Goal: Transaction & Acquisition: Purchase product/service

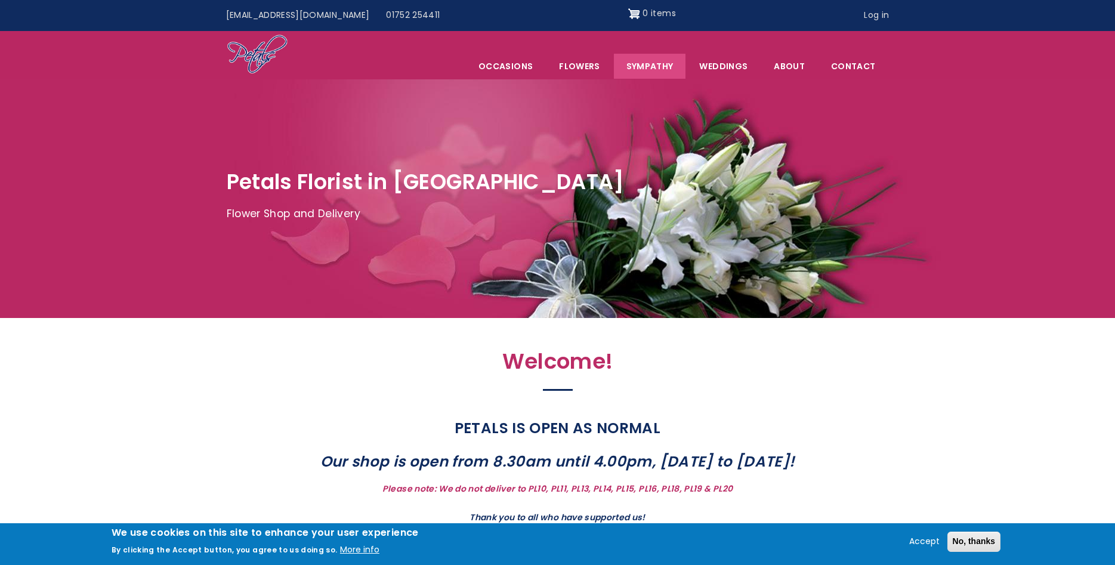
click at [661, 70] on link "Sympathy" at bounding box center [650, 66] width 72 height 25
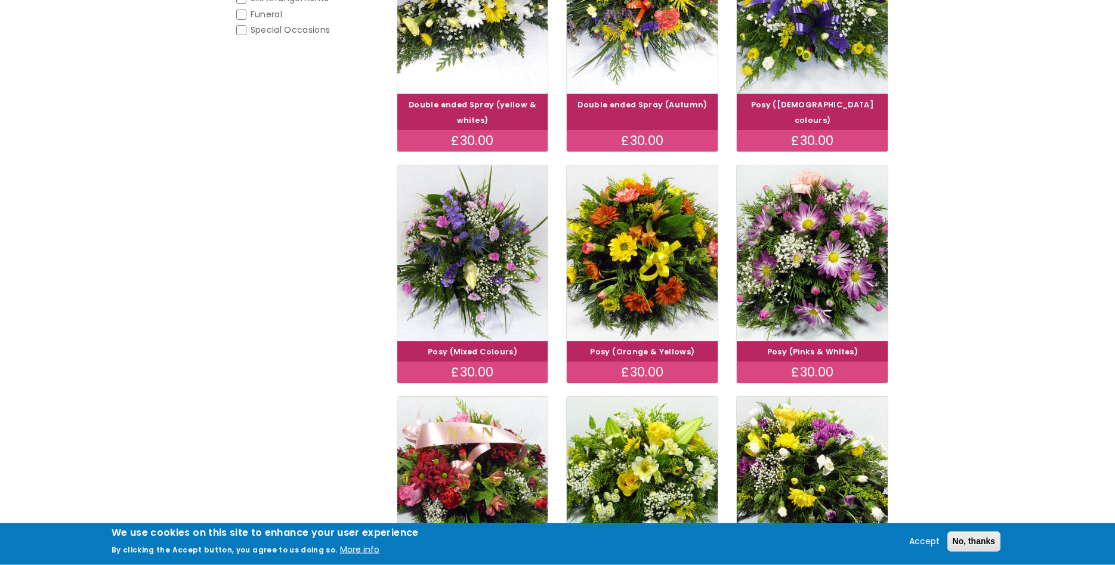
scroll to position [18, 0]
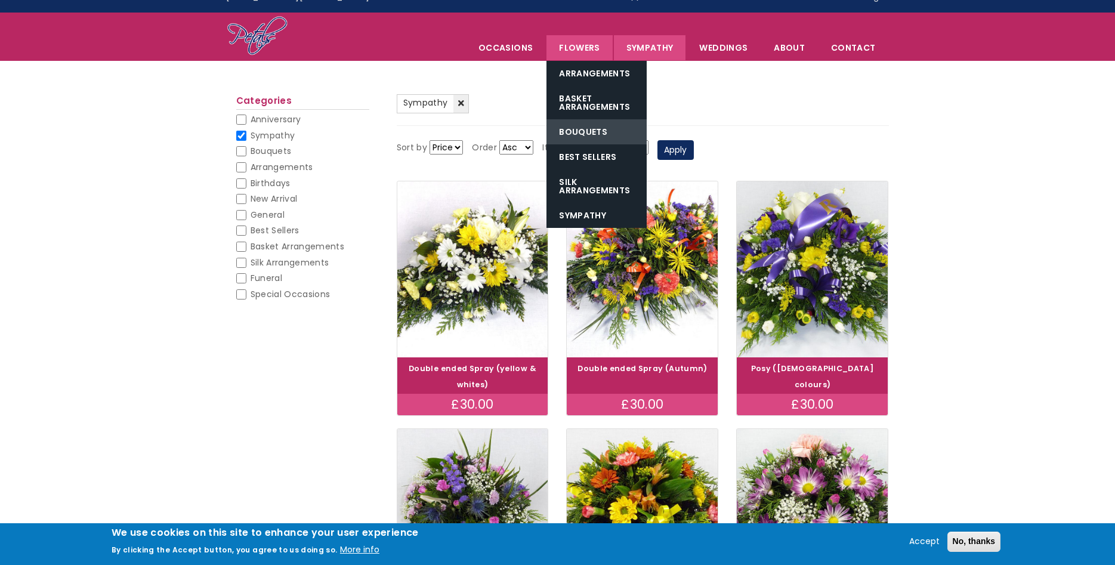
click at [584, 132] on link "Bouquets" at bounding box center [597, 131] width 100 height 25
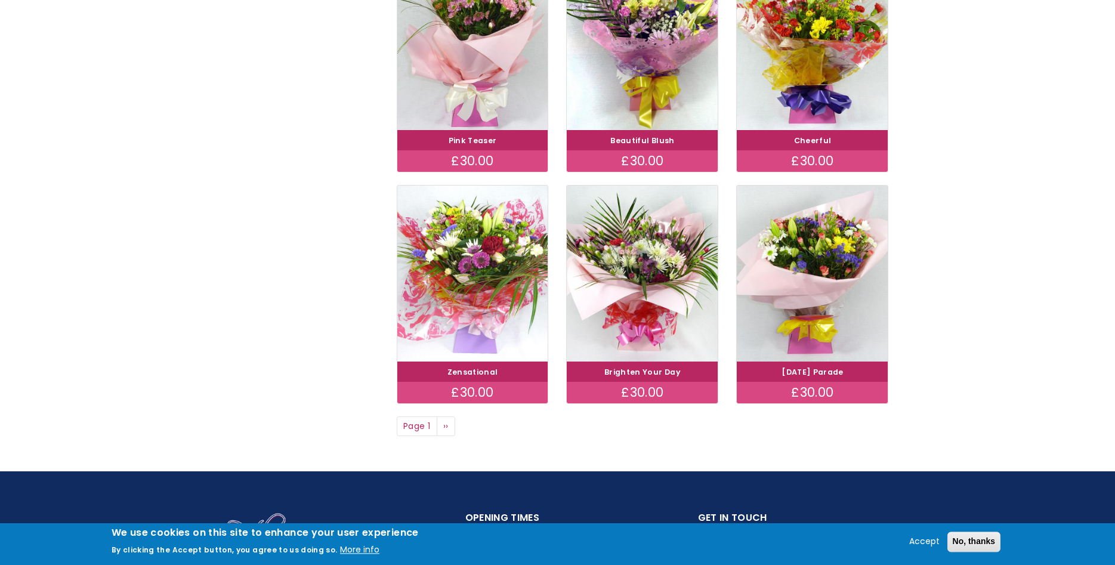
scroll to position [761, 0]
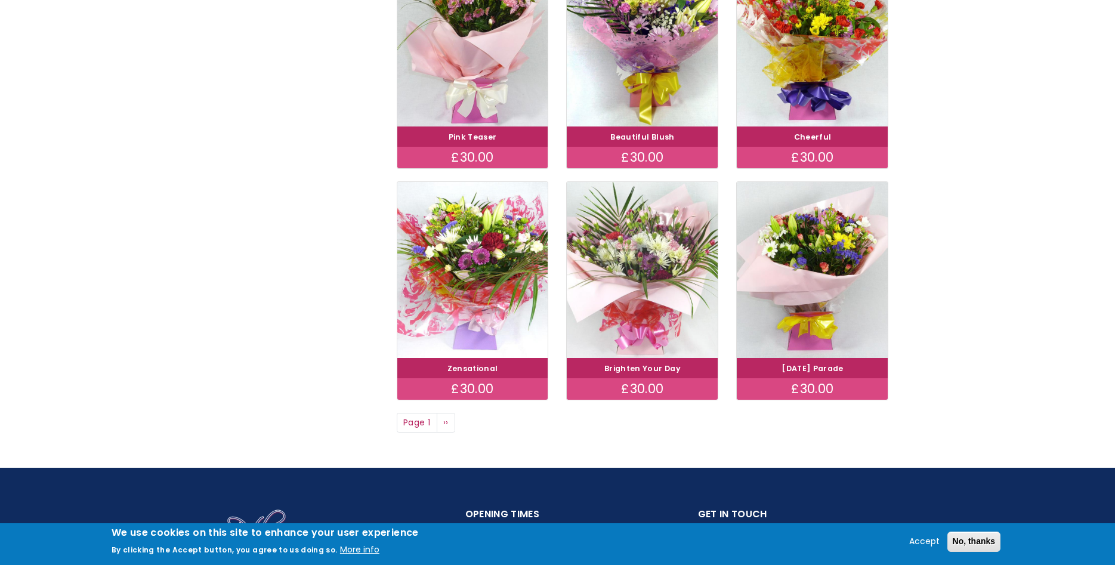
click at [644, 241] on img at bounding box center [642, 269] width 169 height 196
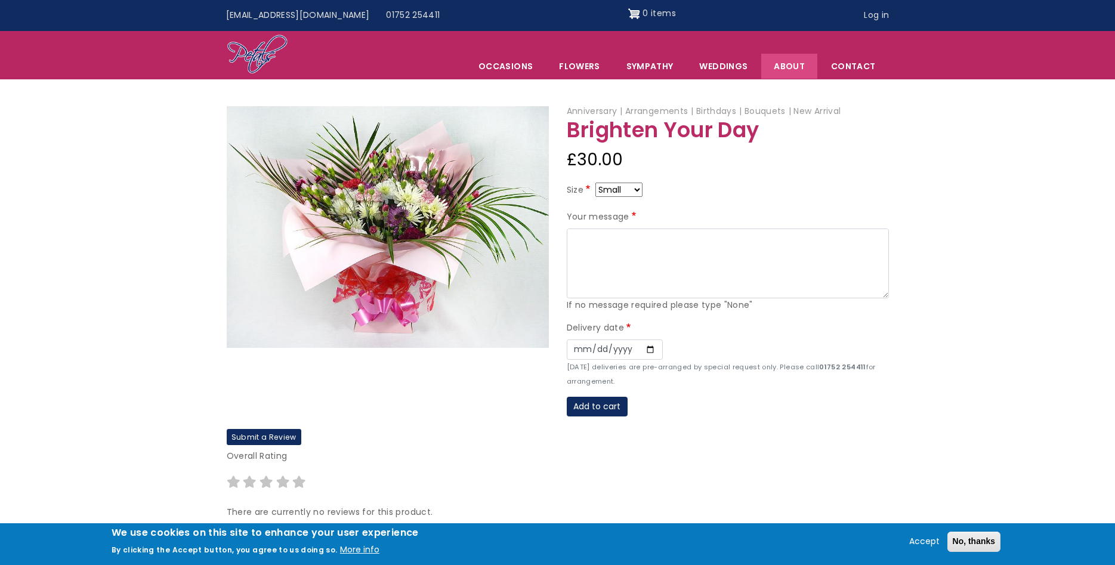
click at [801, 57] on link "About" at bounding box center [789, 66] width 56 height 25
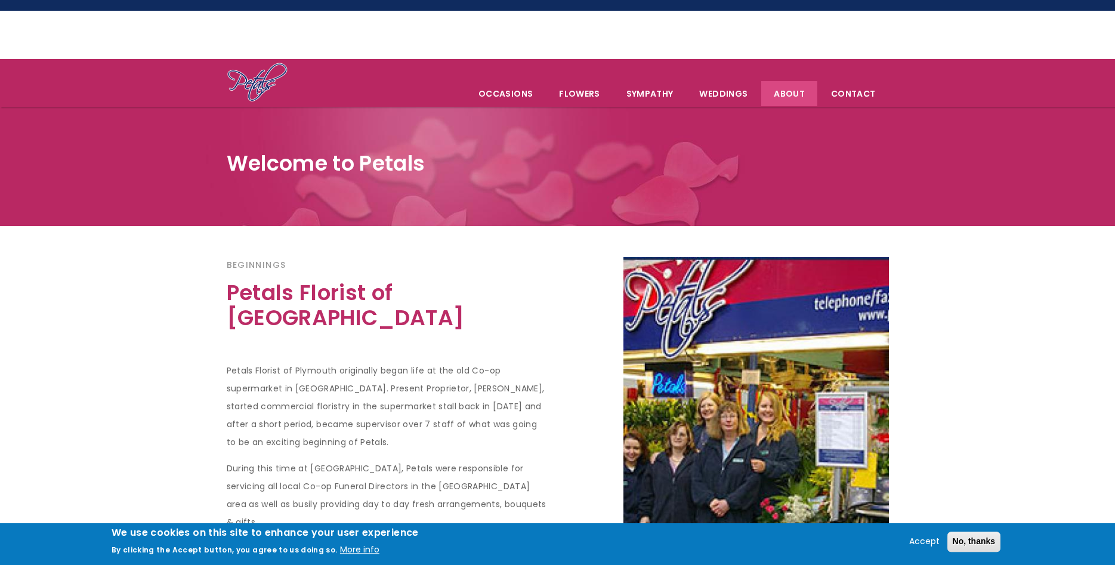
scroll to position [8, 0]
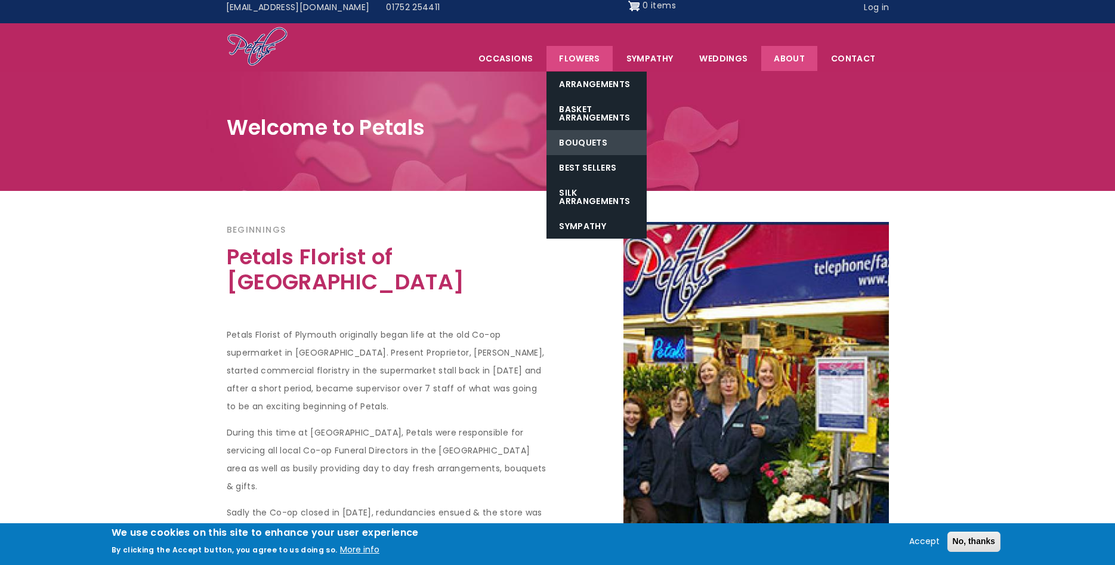
click at [590, 140] on link "Bouquets" at bounding box center [597, 142] width 100 height 25
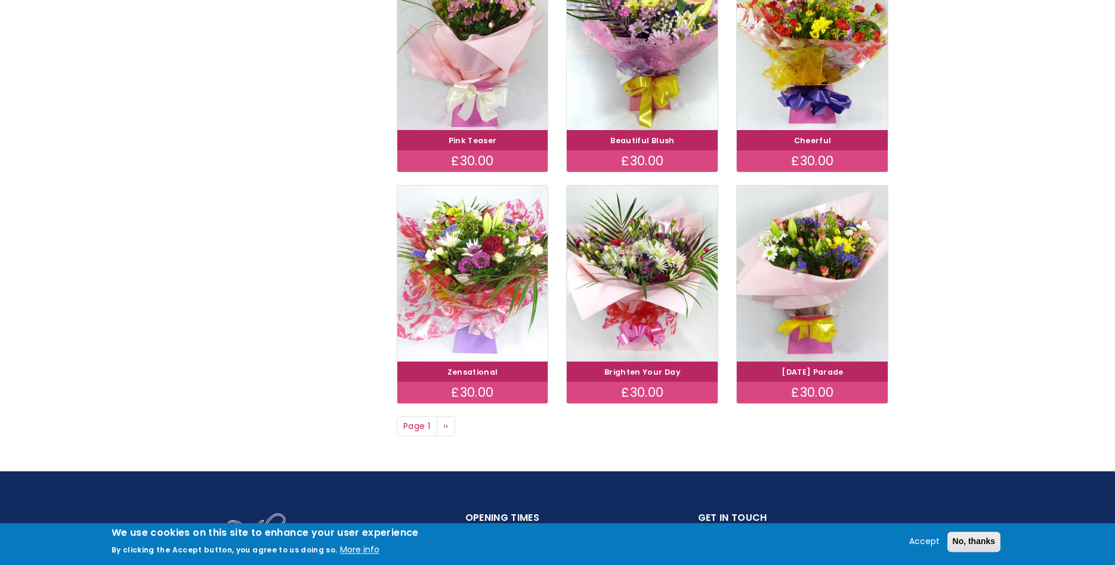
scroll to position [761, 0]
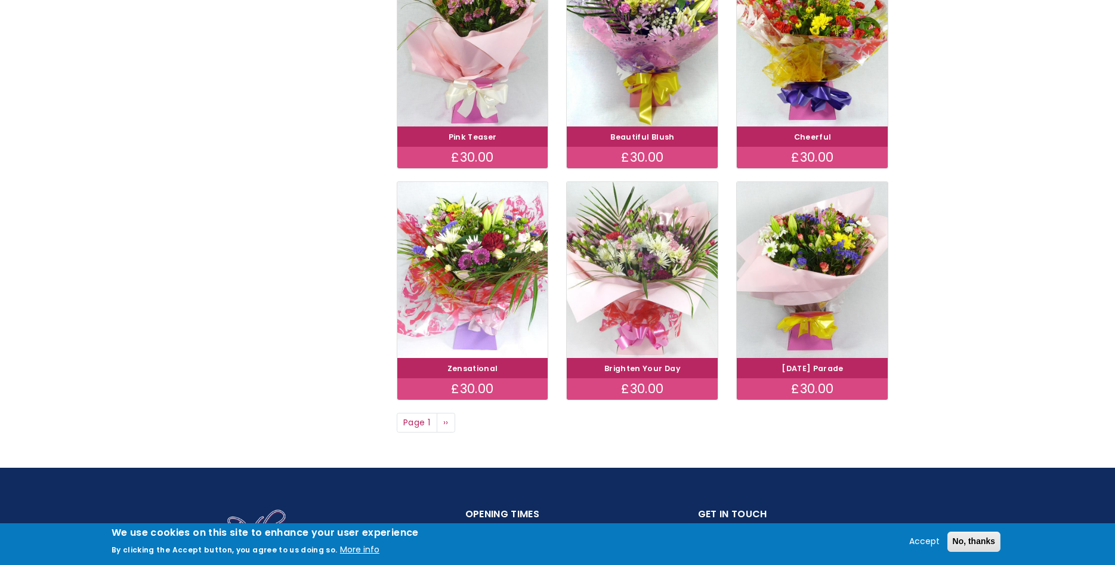
click at [636, 252] on img at bounding box center [642, 269] width 169 height 196
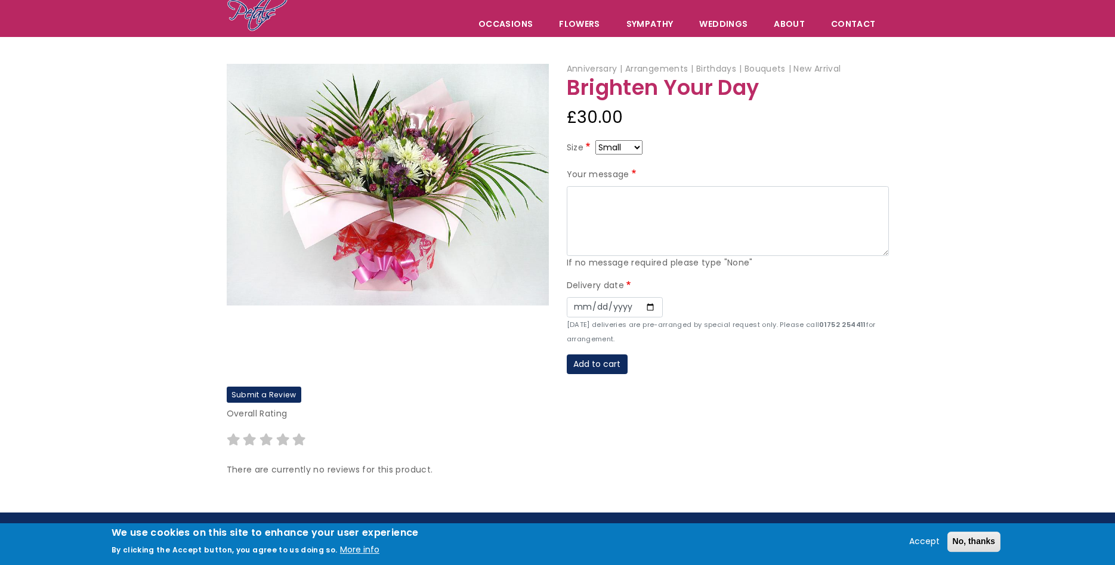
scroll to position [26, 0]
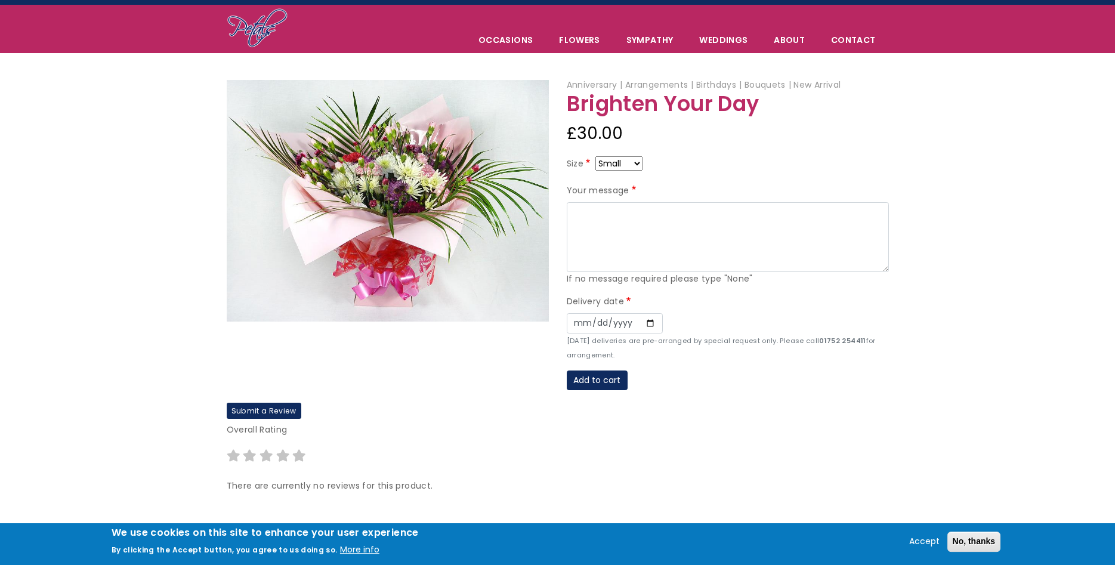
click at [596, 156] on select "Small Medium Large" at bounding box center [619, 163] width 47 height 14
select select "10"
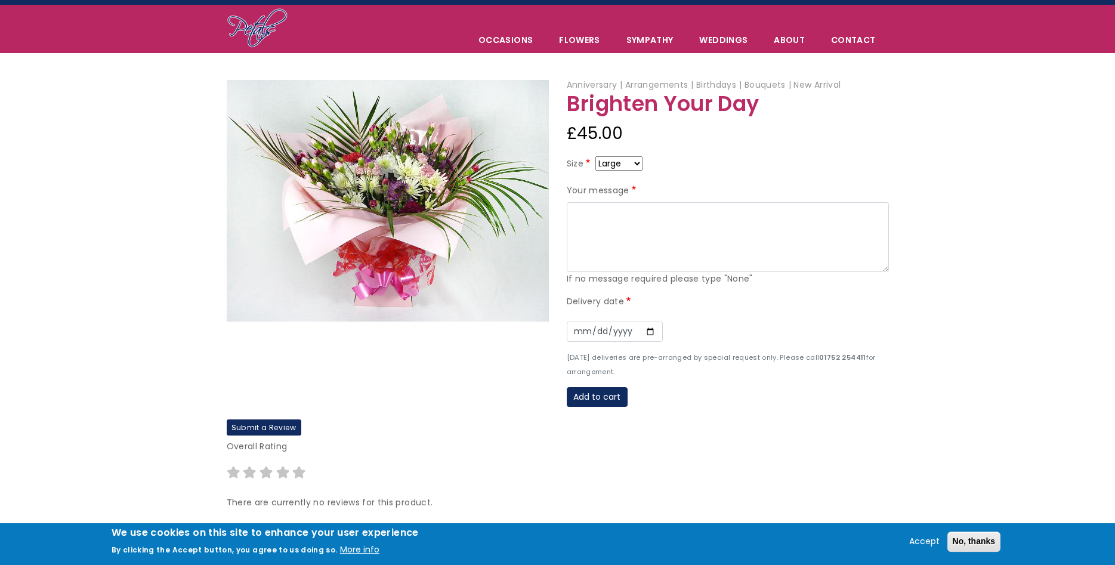
click at [596, 156] on select "Small Medium Large" at bounding box center [619, 163] width 47 height 14
select select "9"
click at [596, 156] on select "Small Medium Large" at bounding box center [619, 163] width 47 height 14
select select "10"
click at [596, 156] on select "Small Medium Large" at bounding box center [619, 163] width 47 height 14
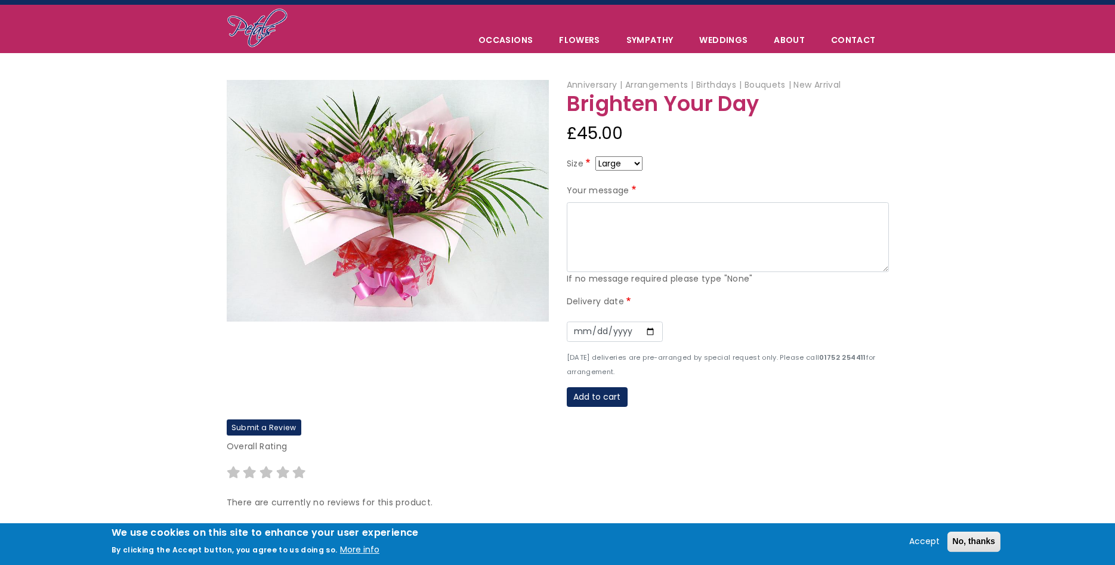
select select "9"
click at [646, 333] on input "Date" at bounding box center [615, 332] width 96 height 20
type input "2025-10-18"
click at [636, 333] on input "2025-10-18" at bounding box center [615, 332] width 96 height 20
click at [622, 217] on textarea "Your message" at bounding box center [728, 237] width 322 height 70
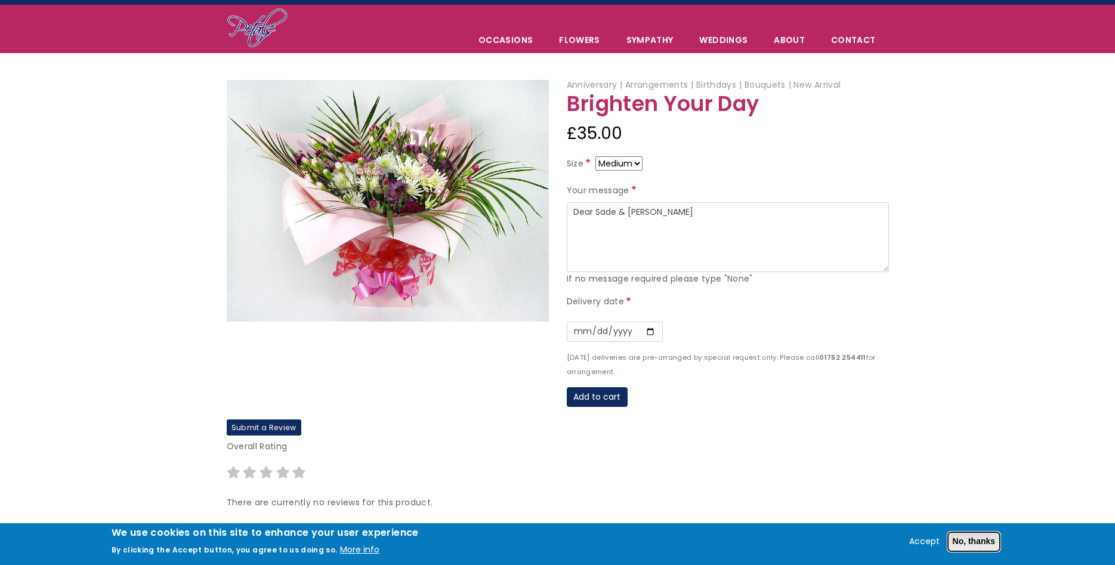
click at [965, 541] on button "No, thanks" at bounding box center [975, 542] width 54 height 20
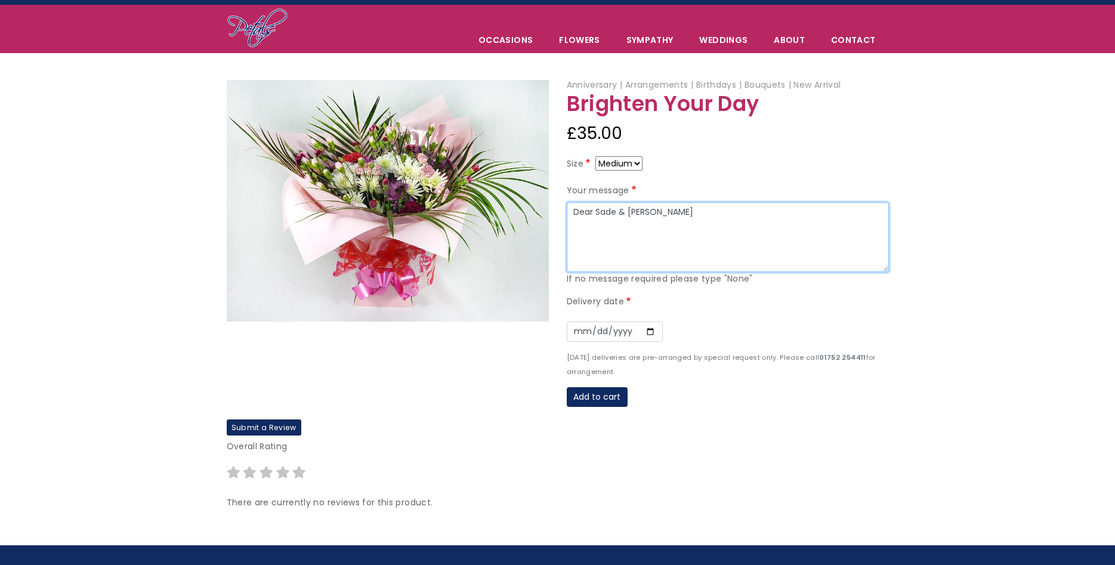
click at [578, 229] on textarea "Dear Sade & Mike" at bounding box center [728, 237] width 322 height 70
click at [779, 242] on textarea "Dear Sade & Mike Sending you both lots of love in this difficult time. Narz & M…" at bounding box center [728, 237] width 322 height 70
type textarea "Dear Sade & Mike Sending you both lots of love in this difficult time. We're so…"
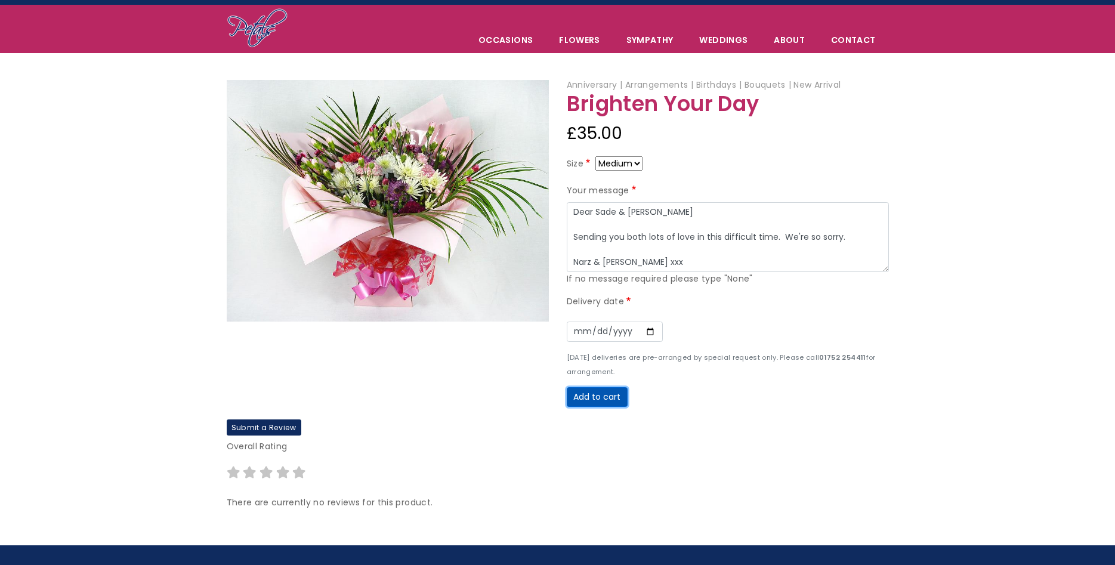
click at [602, 390] on button "Add to cart" at bounding box center [597, 397] width 61 height 20
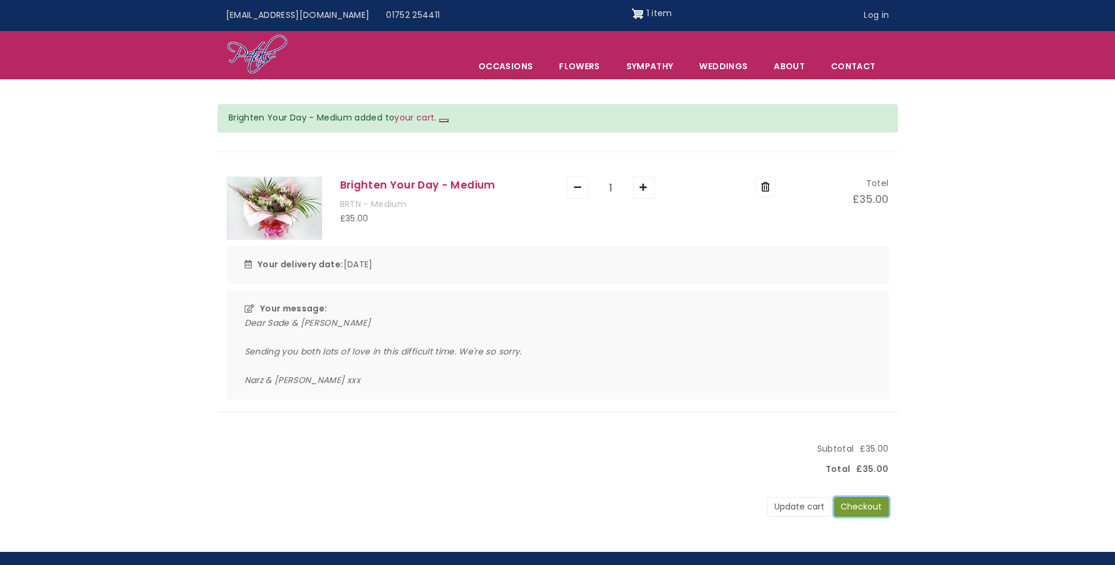
click at [856, 504] on button "Checkout" at bounding box center [861, 507] width 55 height 20
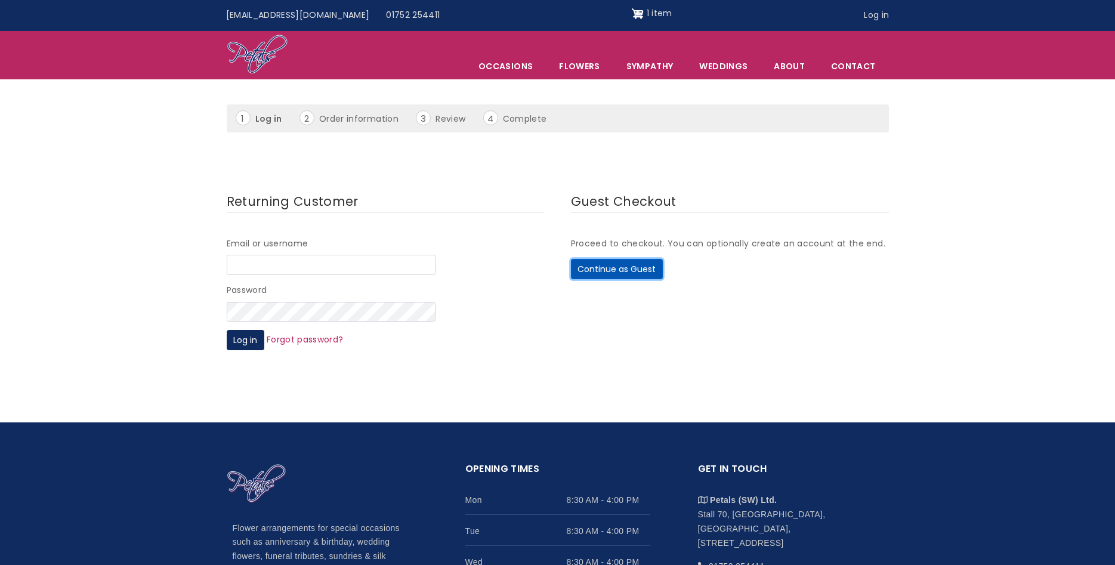
click at [616, 266] on button "Continue as Guest" at bounding box center [617, 269] width 92 height 20
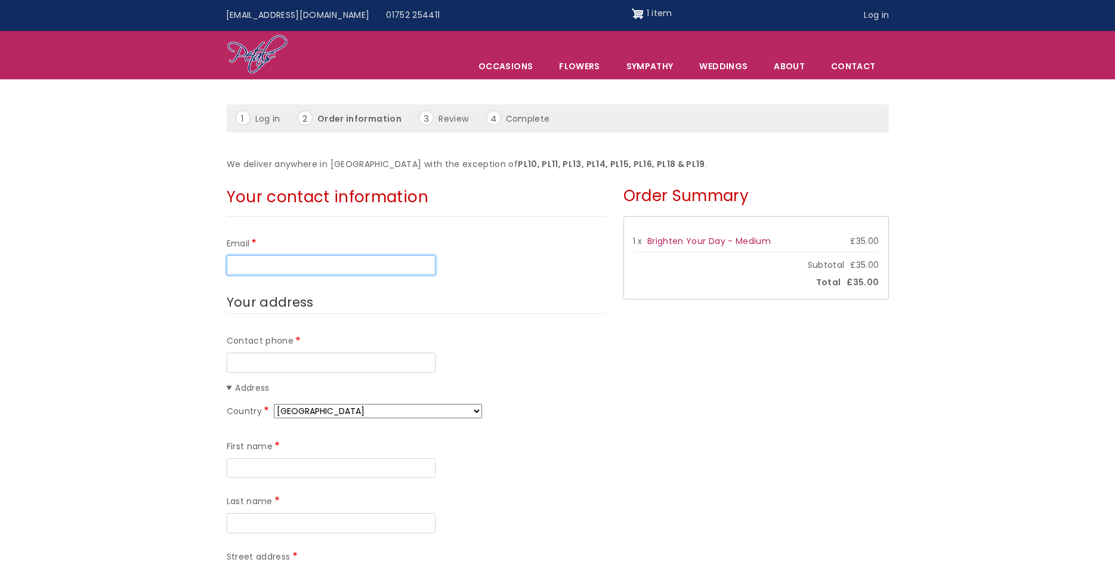
click at [256, 261] on input "Email" at bounding box center [331, 265] width 209 height 20
type input "[EMAIL_ADDRESS][DOMAIN_NAME]"
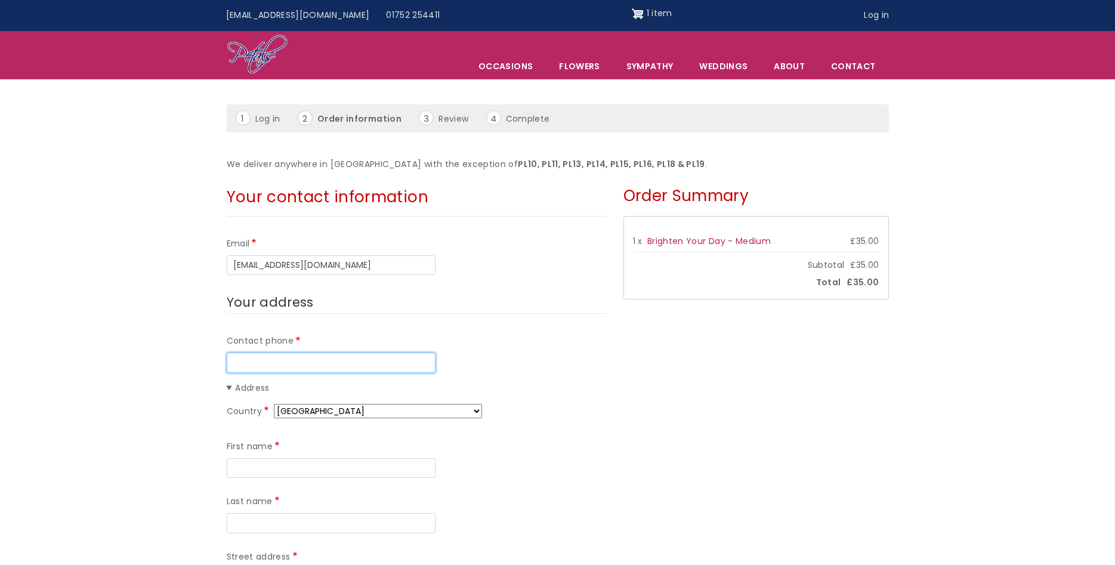
click at [248, 357] on input "Contact phone" at bounding box center [331, 363] width 209 height 20
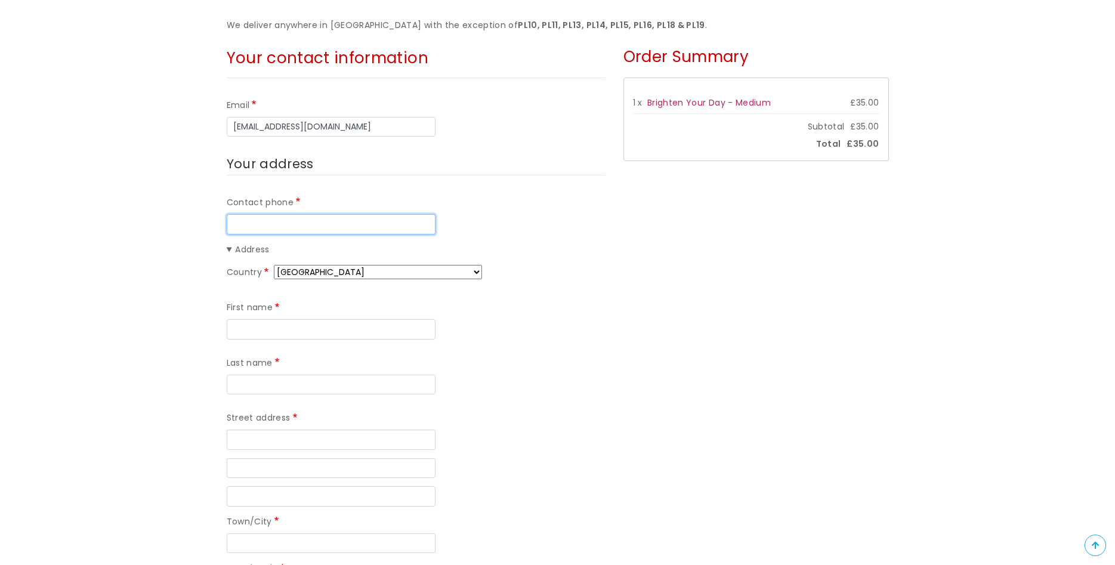
scroll to position [64, 0]
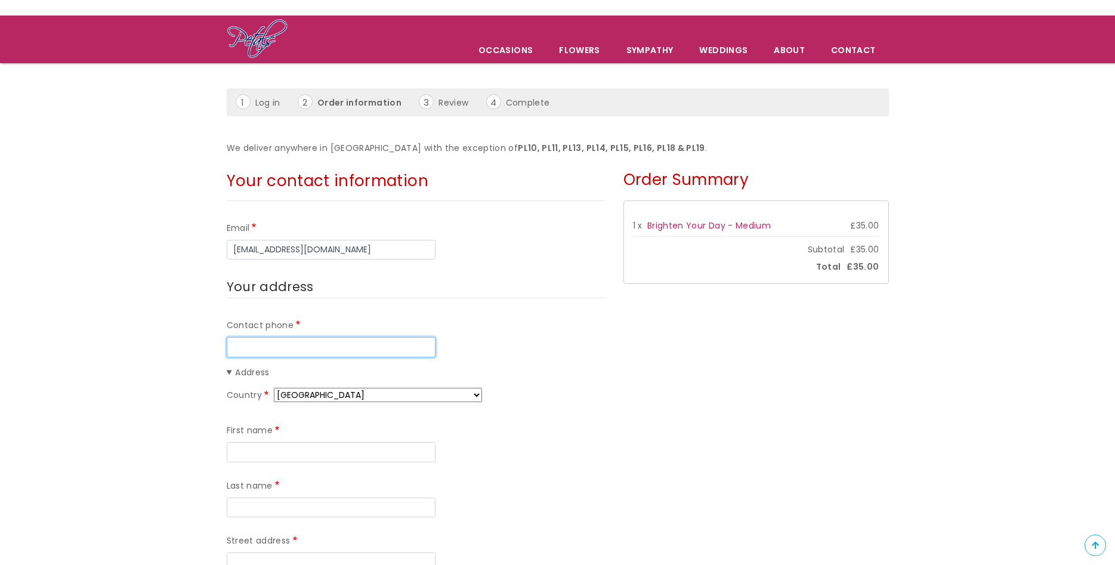
click at [255, 343] on input "Contact phone" at bounding box center [331, 347] width 209 height 20
type input "07793 745448"
click at [230, 373] on summary "Address" at bounding box center [416, 373] width 379 height 14
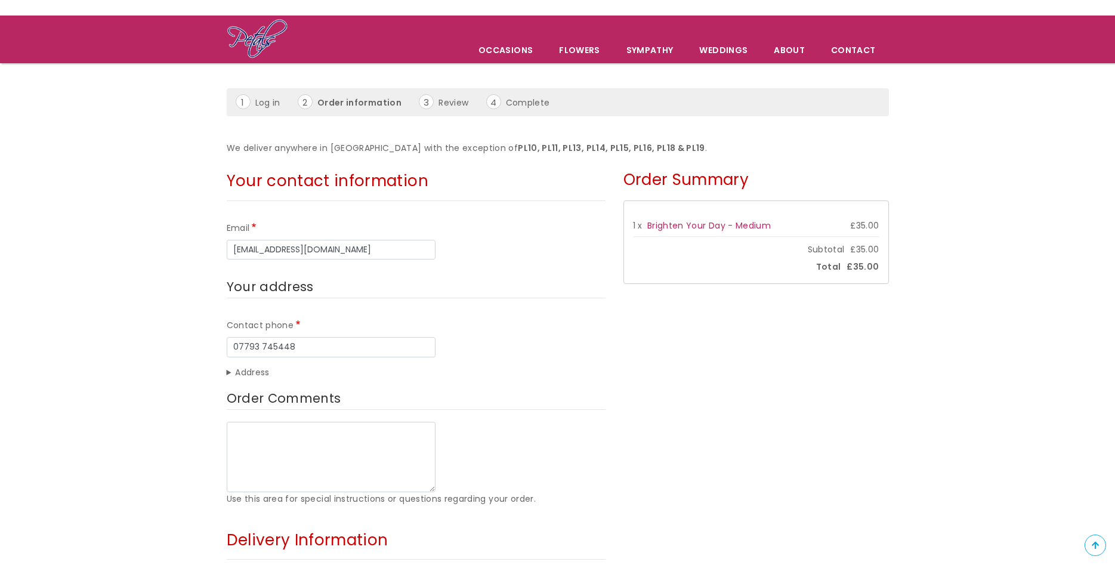
click at [230, 373] on summary "Address" at bounding box center [416, 373] width 379 height 14
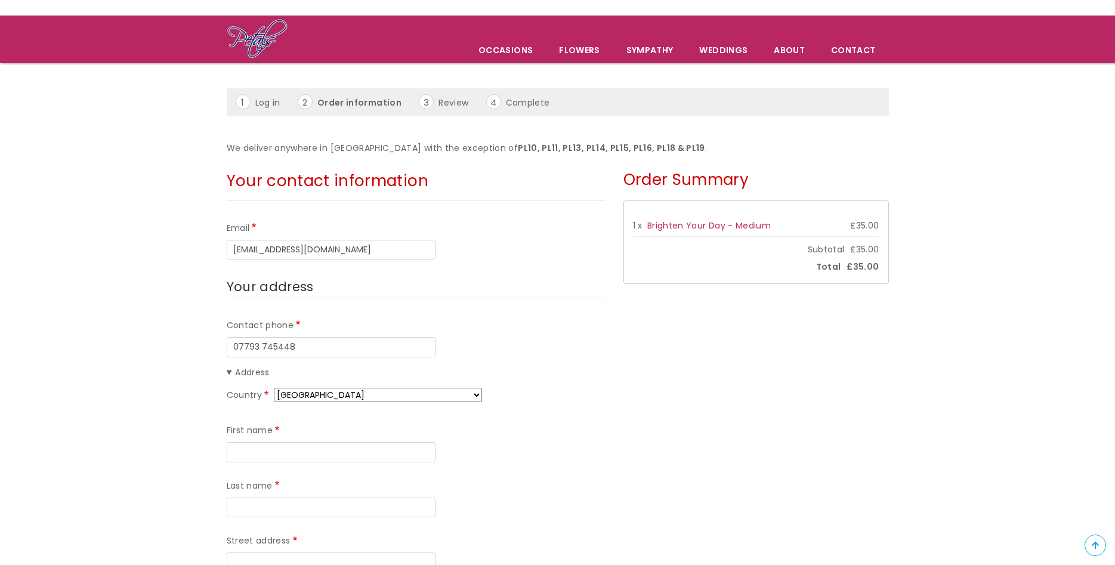
click at [230, 373] on summary "Address" at bounding box center [416, 373] width 379 height 14
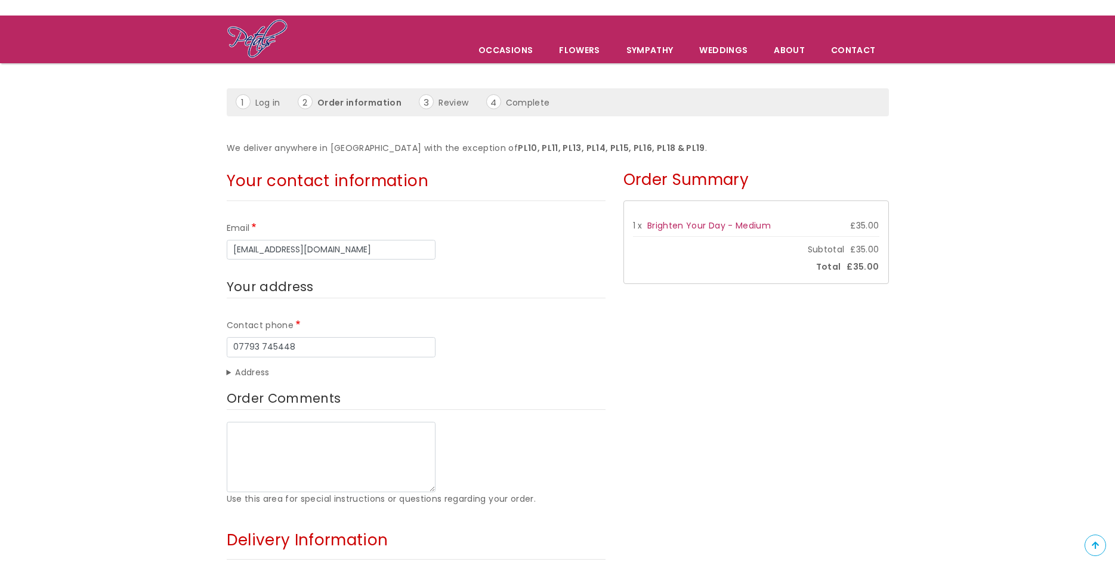
click at [230, 373] on summary "Address" at bounding box center [416, 373] width 379 height 14
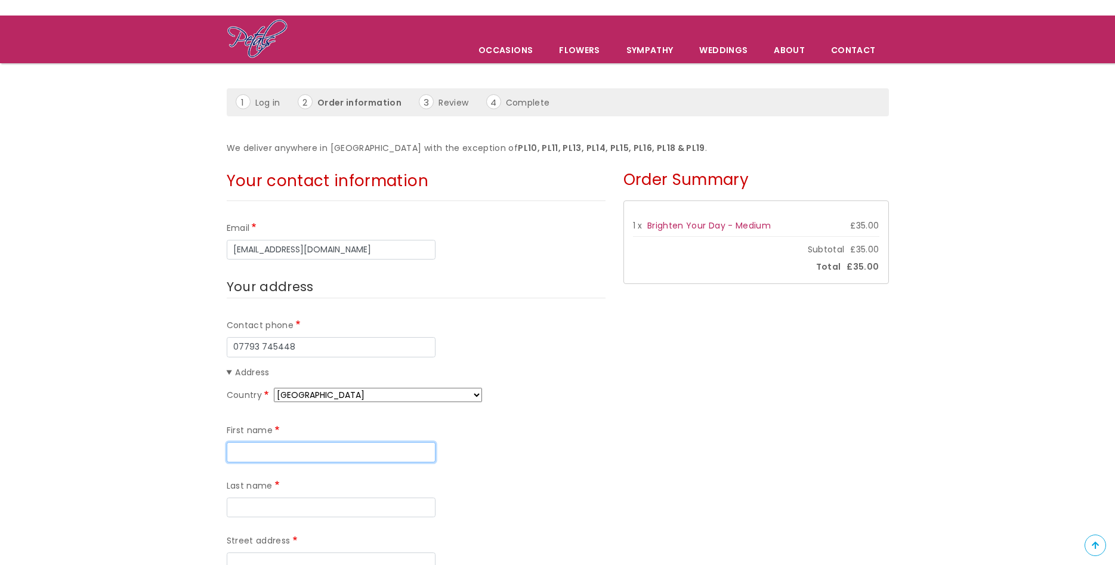
click at [255, 449] on input "First name" at bounding box center [331, 452] width 209 height 20
type input "Narmene"
click at [249, 513] on input "Last name" at bounding box center [331, 508] width 209 height 20
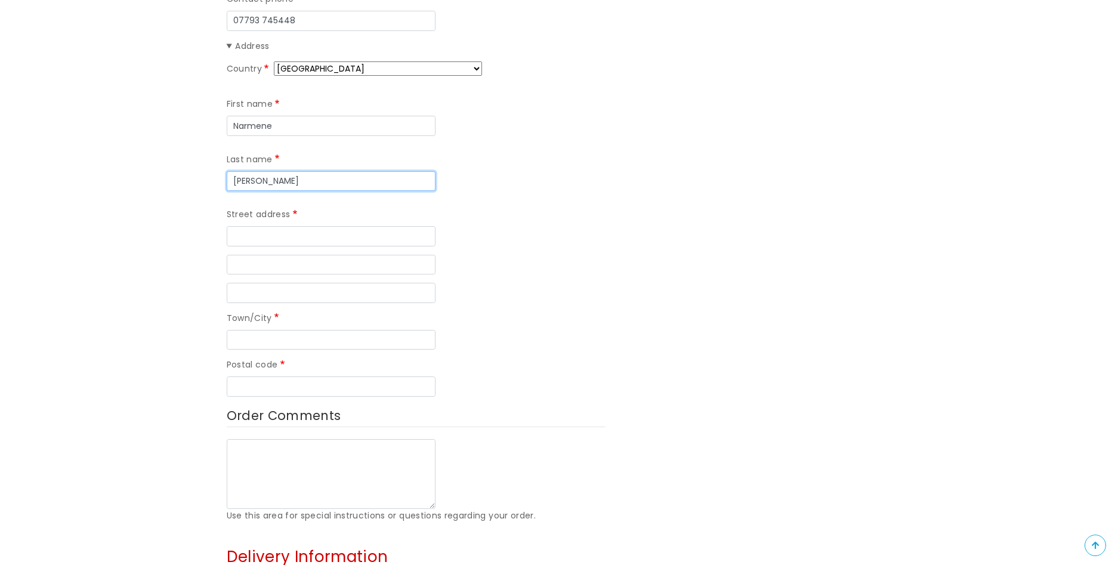
scroll to position [423, 0]
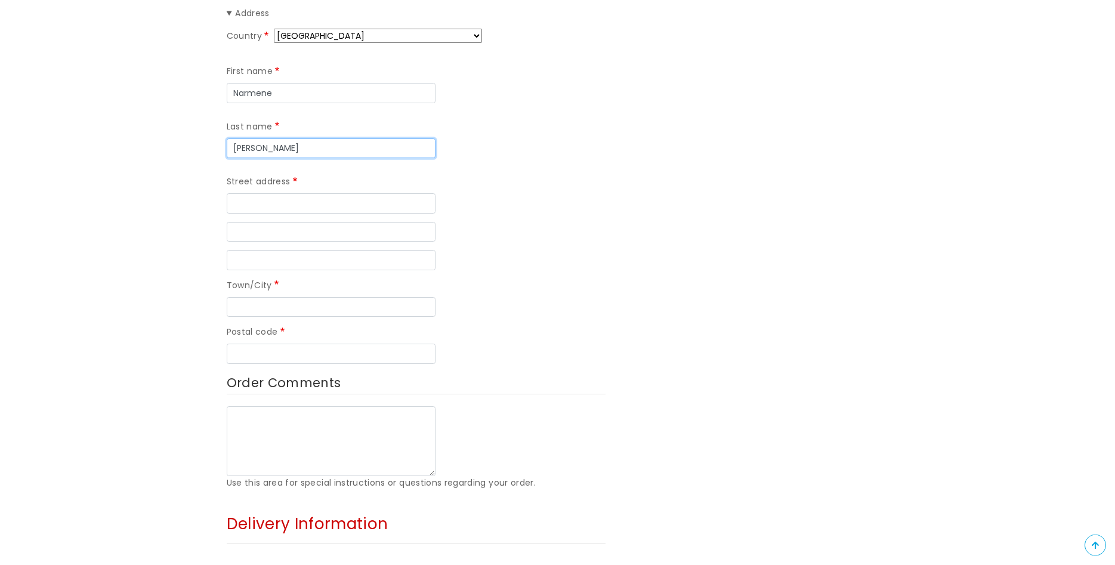
type input "[PERSON_NAME]"
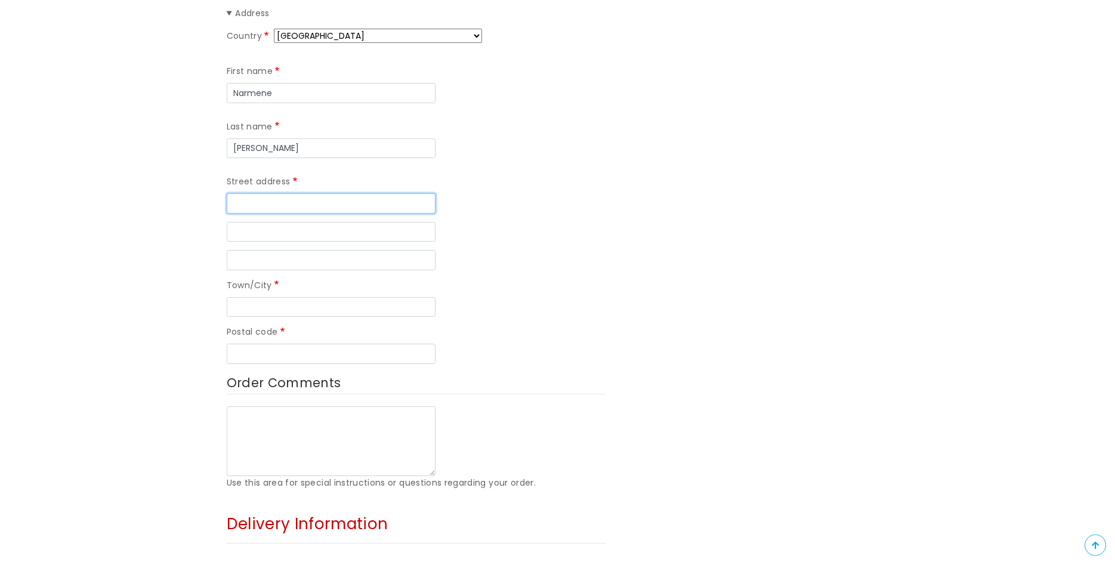
click at [258, 201] on input "Street address" at bounding box center [331, 203] width 209 height 20
type input "[STREET_ADDRESS][PERSON_NAME]"
click at [242, 227] on input "Street address line 2" at bounding box center [331, 232] width 209 height 20
type input "Deri"
click at [242, 306] on input "Town/City" at bounding box center [331, 307] width 209 height 20
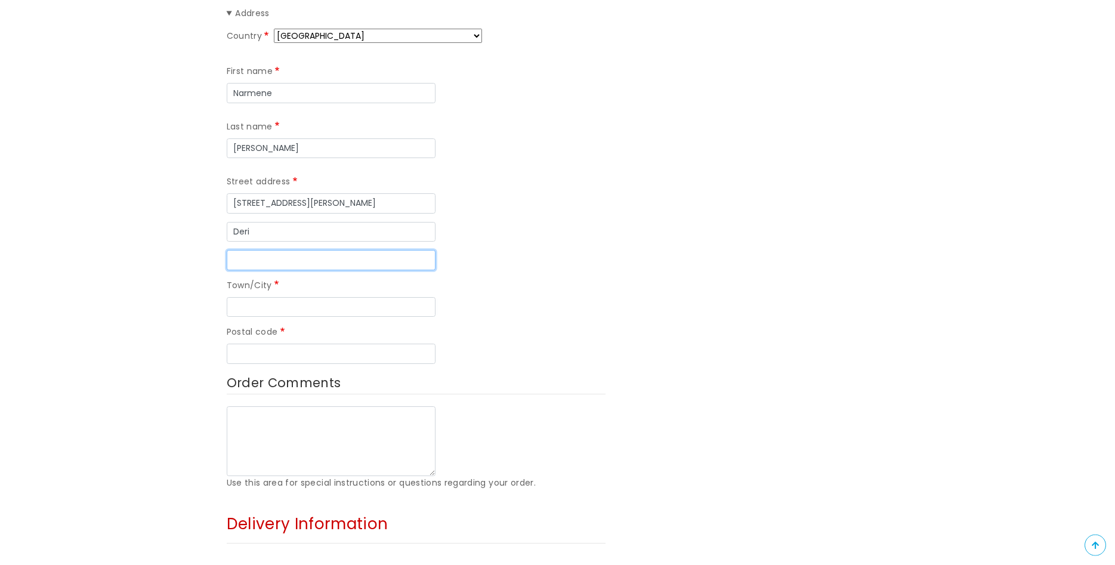
click at [246, 257] on input "Street address line 3" at bounding box center [331, 260] width 209 height 20
type input "Bargoed"
click at [255, 310] on input "Town/City" at bounding box center [331, 307] width 209 height 20
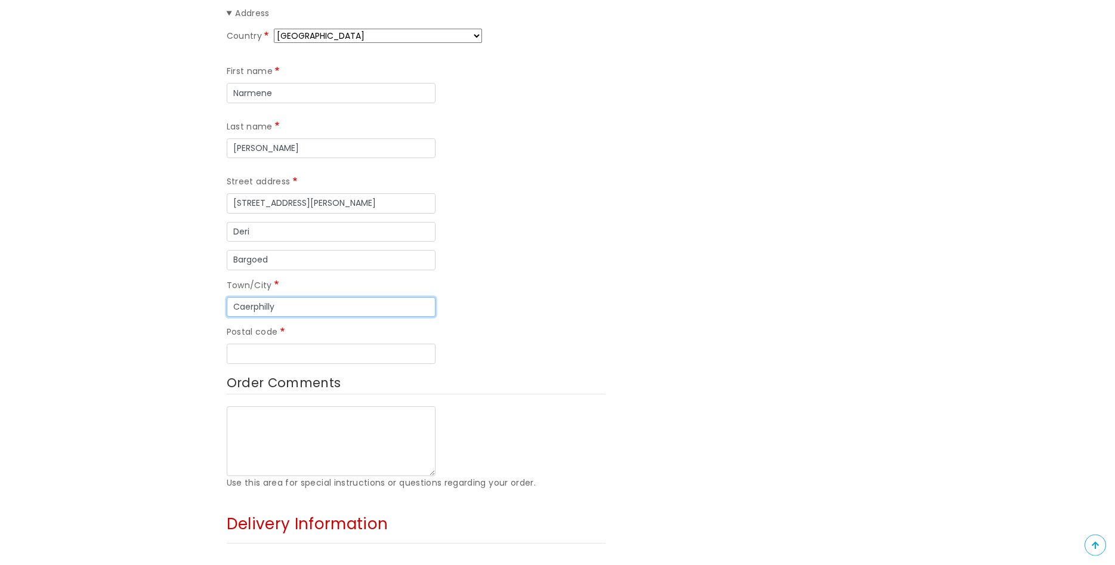
type input "Caerphilly"
click at [248, 349] on input "Postal code" at bounding box center [331, 354] width 209 height 20
type input "CF81 9HA"
click at [241, 421] on textarea "Order Comments" at bounding box center [331, 441] width 209 height 70
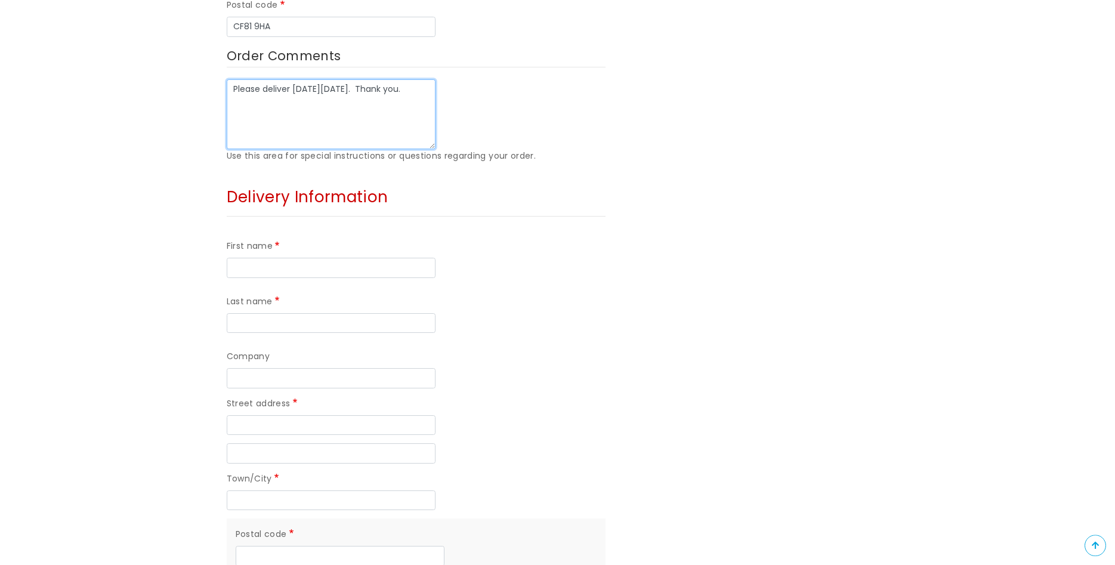
scroll to position [785, 0]
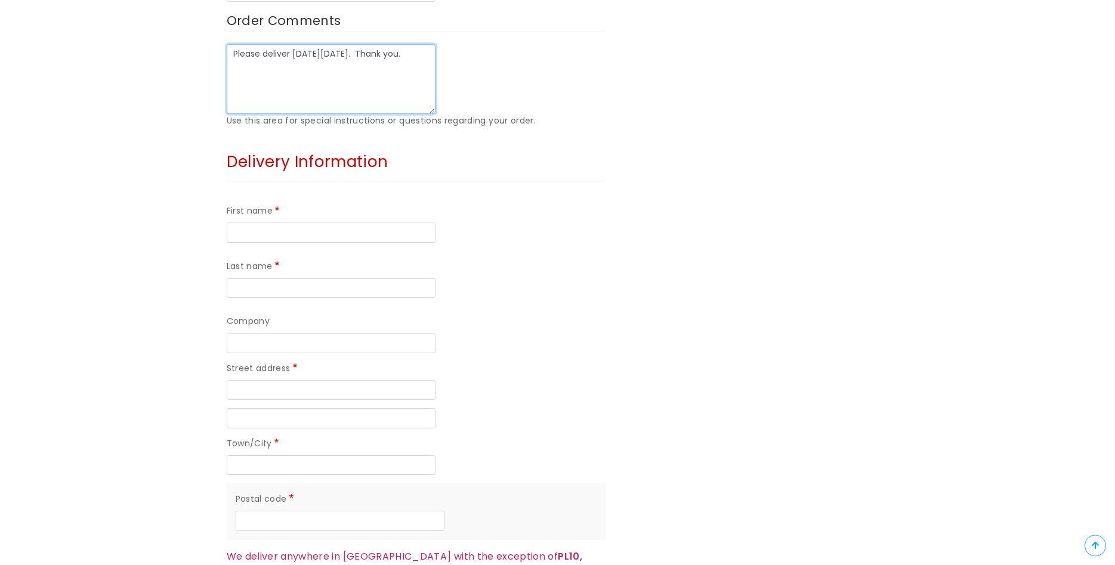
type textarea "Please deliver on saturday 18th October. Thank you."
click at [246, 223] on input "First name" at bounding box center [331, 233] width 209 height 20
type input "[PERSON_NAME]"
click at [246, 286] on input "Last name" at bounding box center [331, 288] width 209 height 20
type input "[PERSON_NAME]"
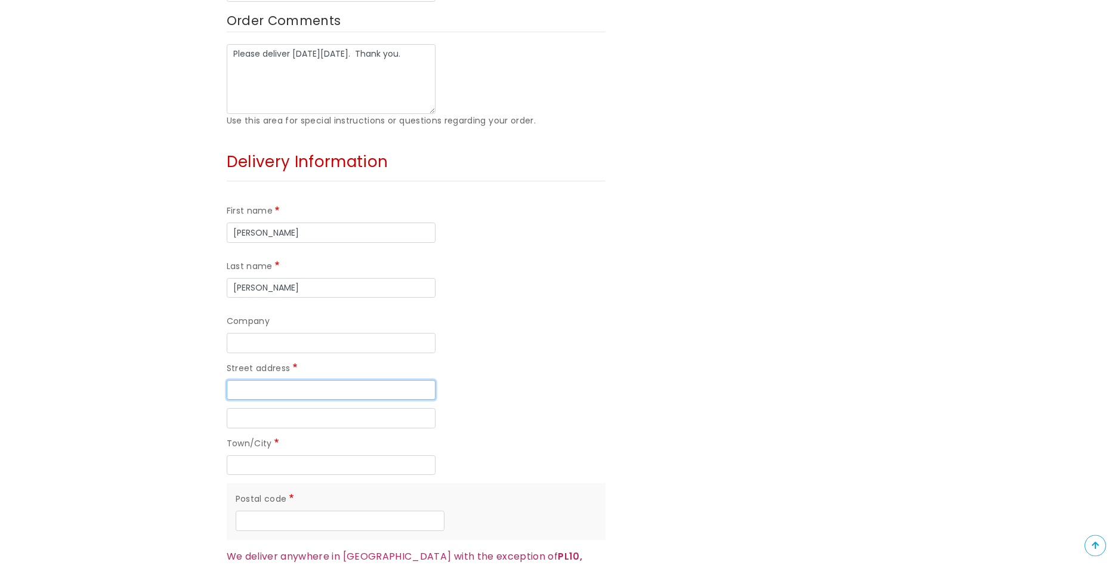
click at [250, 390] on input "Street address" at bounding box center [331, 390] width 209 height 20
type input "[STREET_ADDRESS][PERSON_NAME]"
click at [238, 422] on input "Street address line 2" at bounding box center [331, 418] width 209 height 20
type input "M"
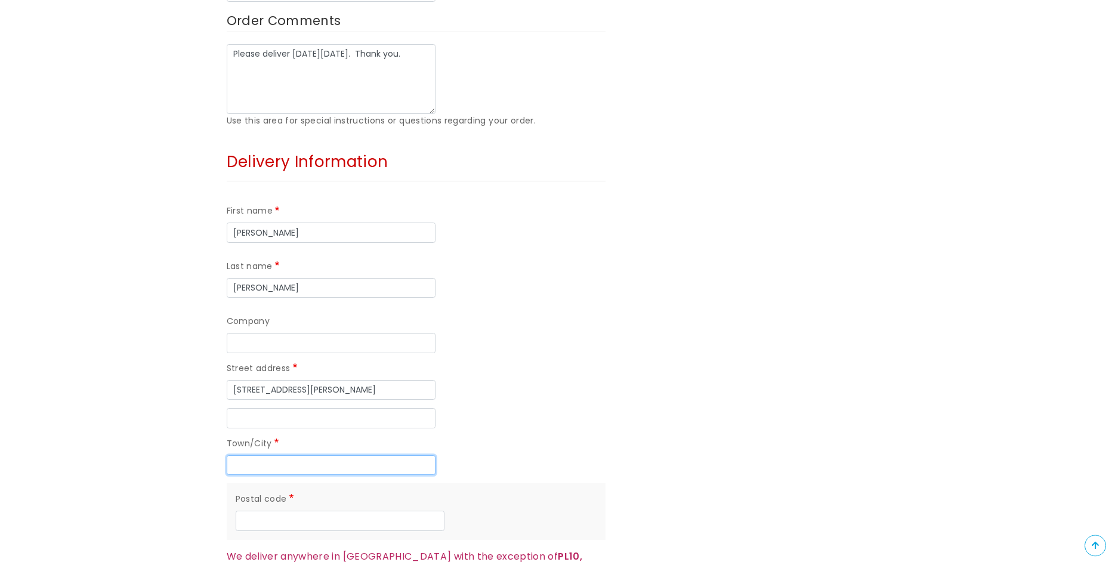
click at [245, 457] on input "Town/City" at bounding box center [331, 465] width 209 height 20
type input "M"
click at [247, 411] on input "Street address line 2" at bounding box center [331, 418] width 209 height 20
type input "Mutley"
click at [249, 462] on input "Town/City" at bounding box center [331, 465] width 209 height 20
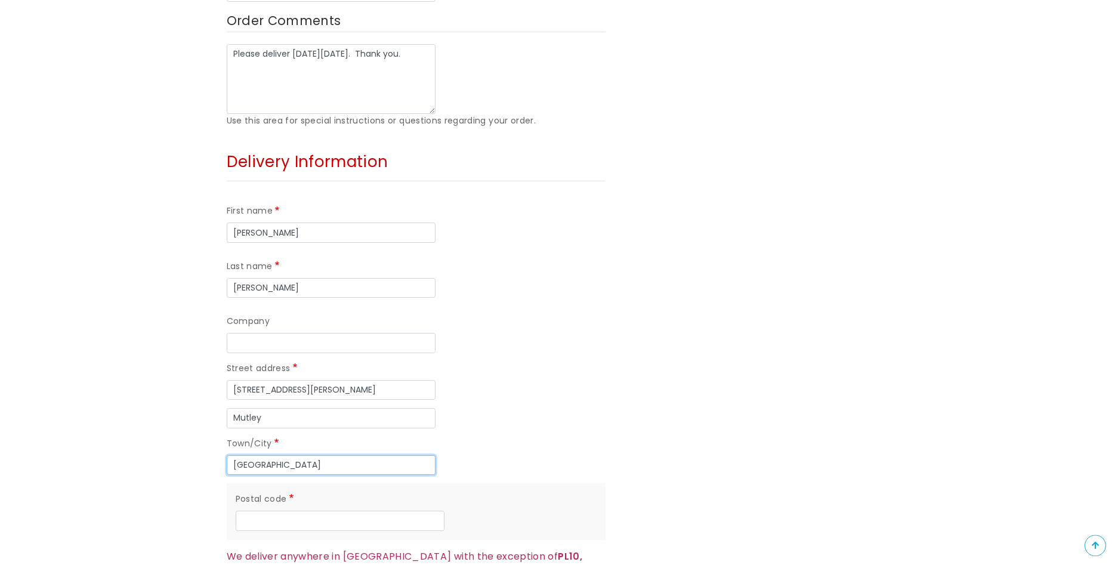
type input "[GEOGRAPHIC_DATA]"
click at [256, 525] on input "Postal code" at bounding box center [340, 521] width 209 height 20
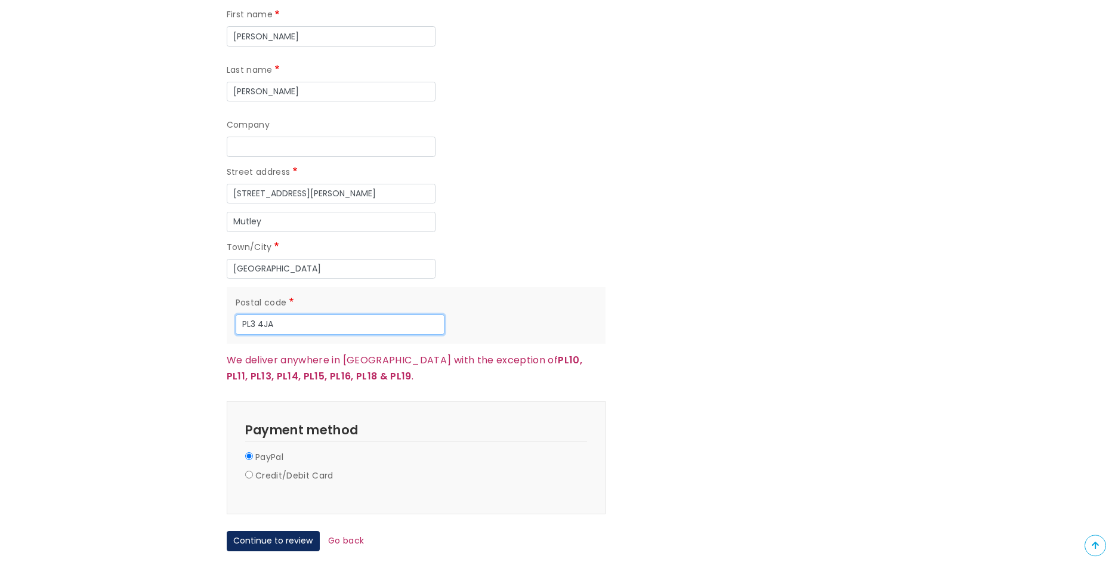
scroll to position [1050, 0]
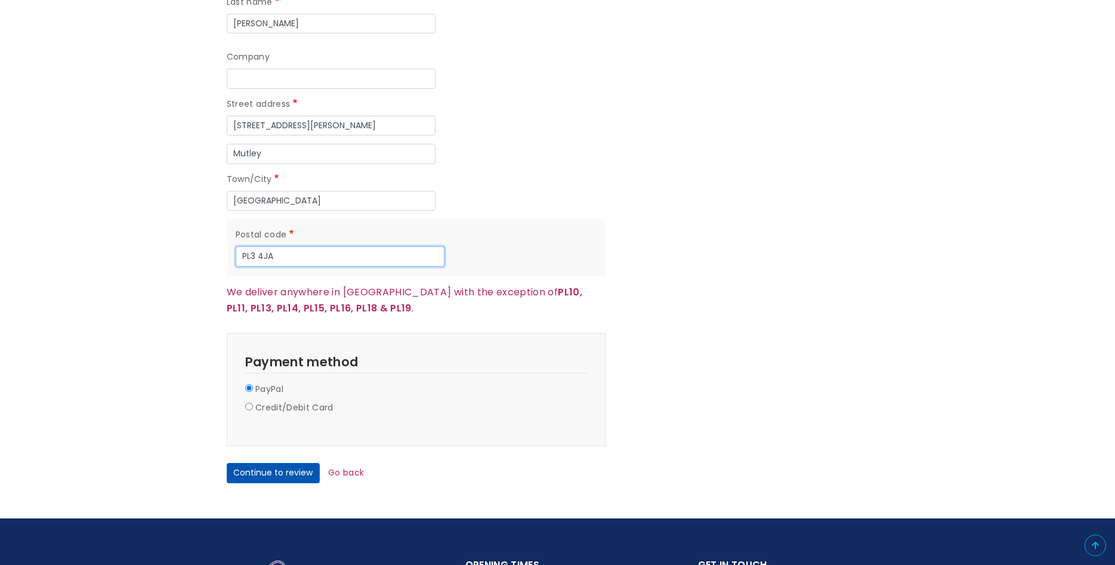
type input "PL3 4JA"
click at [293, 473] on button "Continue to review" at bounding box center [273, 473] width 93 height 20
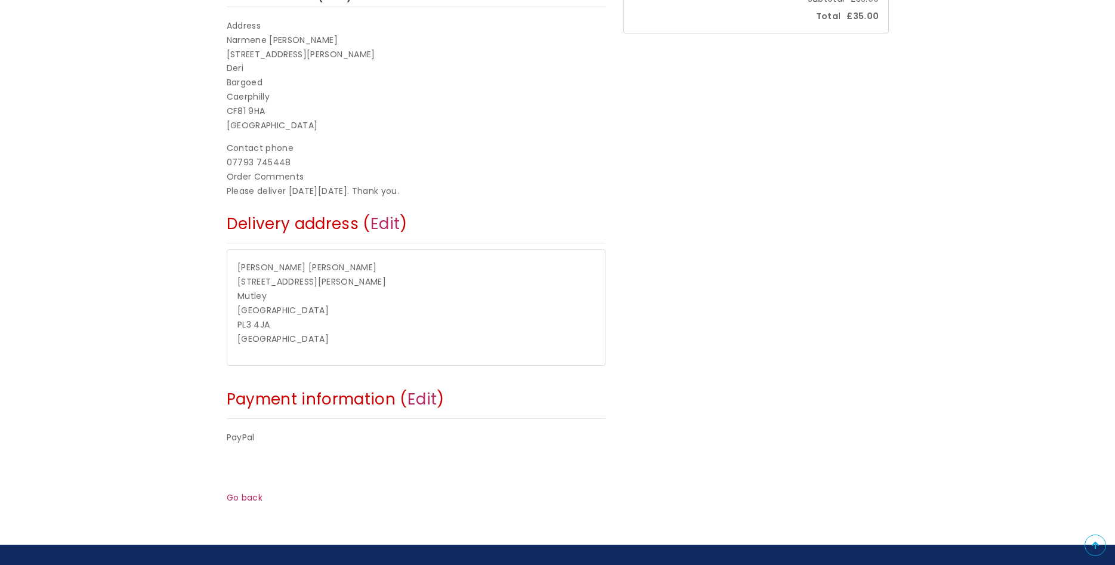
scroll to position [303, 0]
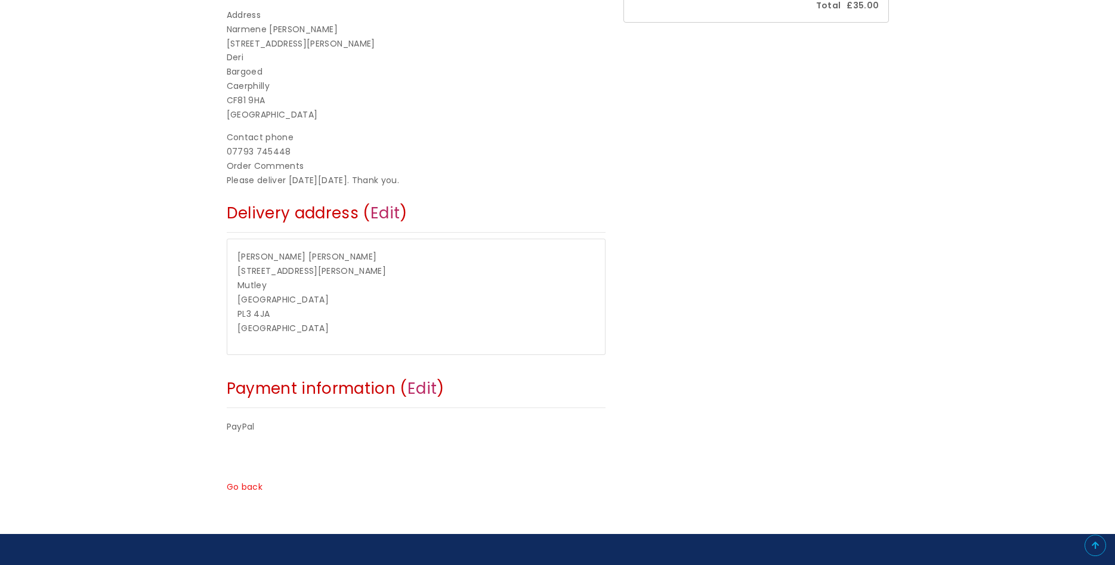
click at [249, 489] on link "Go back" at bounding box center [245, 487] width 36 height 12
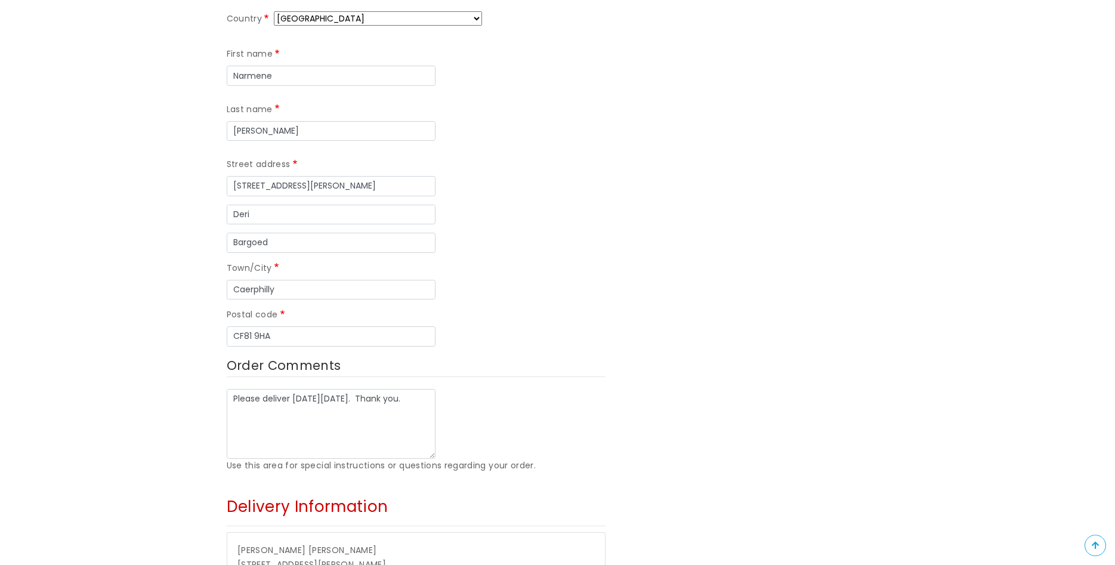
scroll to position [461, 0]
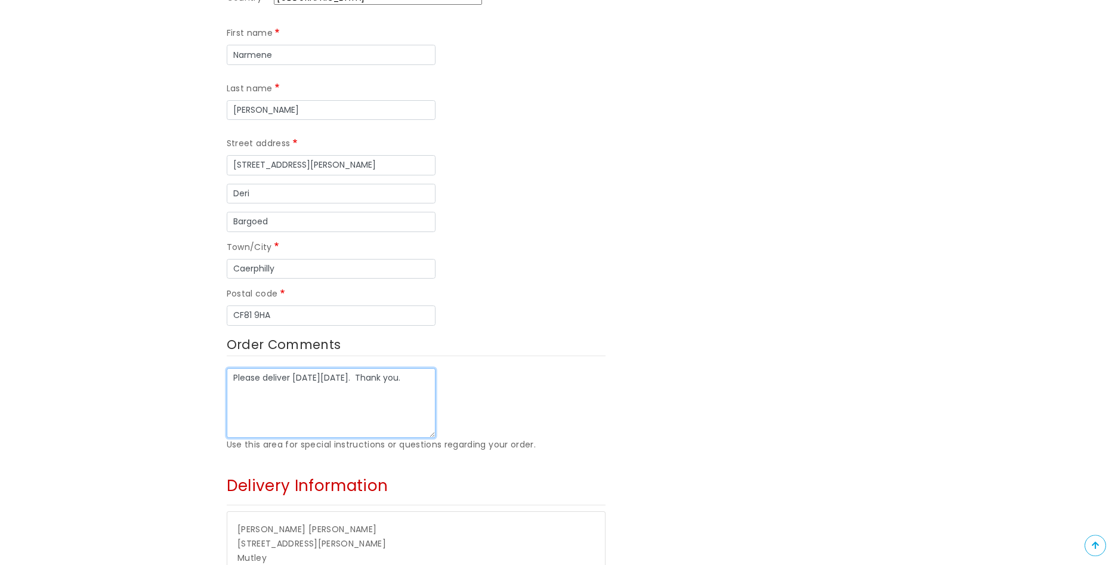
click at [283, 392] on textarea "Please deliver [DATE][DATE]. Thank you." at bounding box center [331, 403] width 209 height 70
click at [407, 381] on textarea "Please deliver [DATE][DATE]. Thank you." at bounding box center [331, 403] width 209 height 70
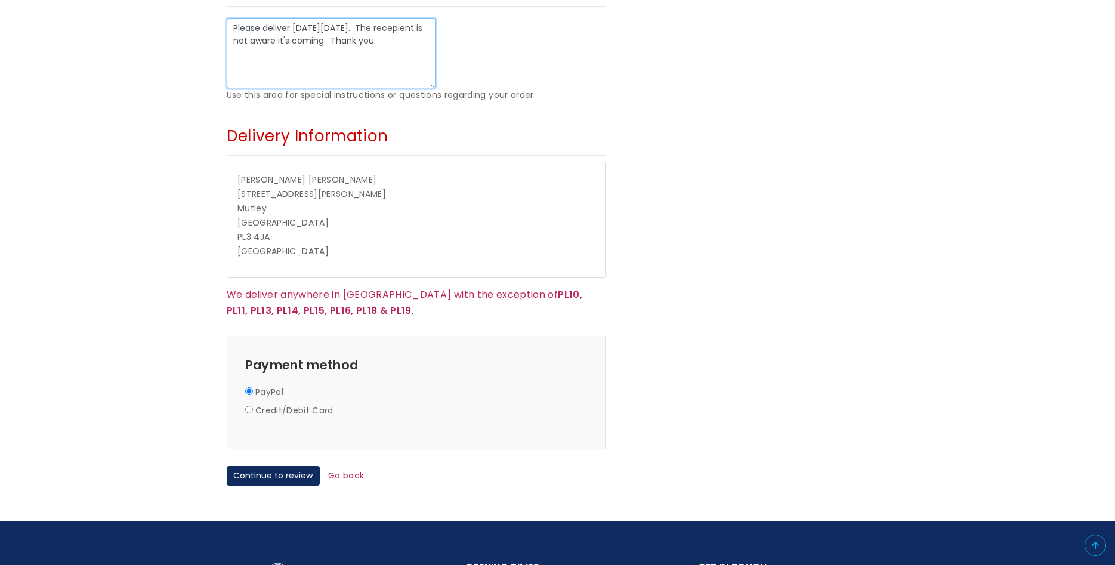
scroll to position [856, 0]
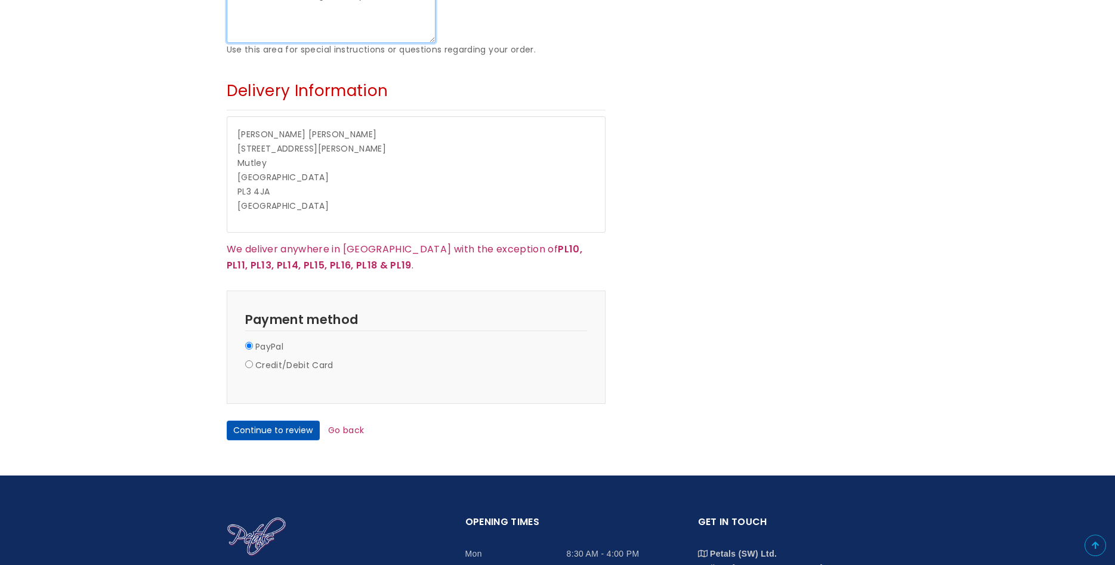
type textarea "Please deliver [DATE][DATE]. The recepient is not aware it's coming. Thank you."
click at [275, 436] on button "Continue to review" at bounding box center [273, 431] width 93 height 20
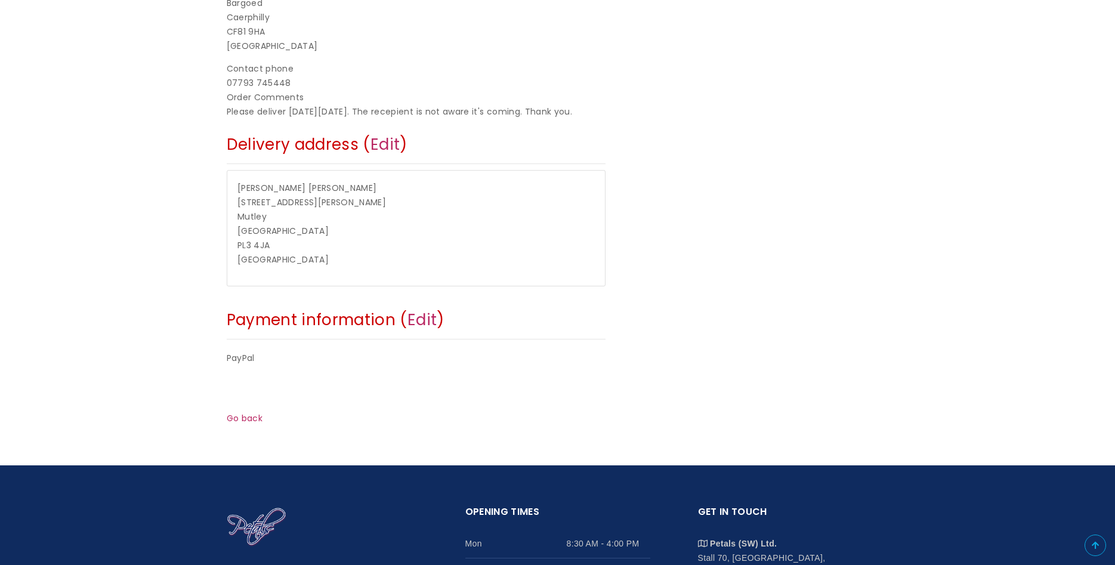
scroll to position [372, 0]
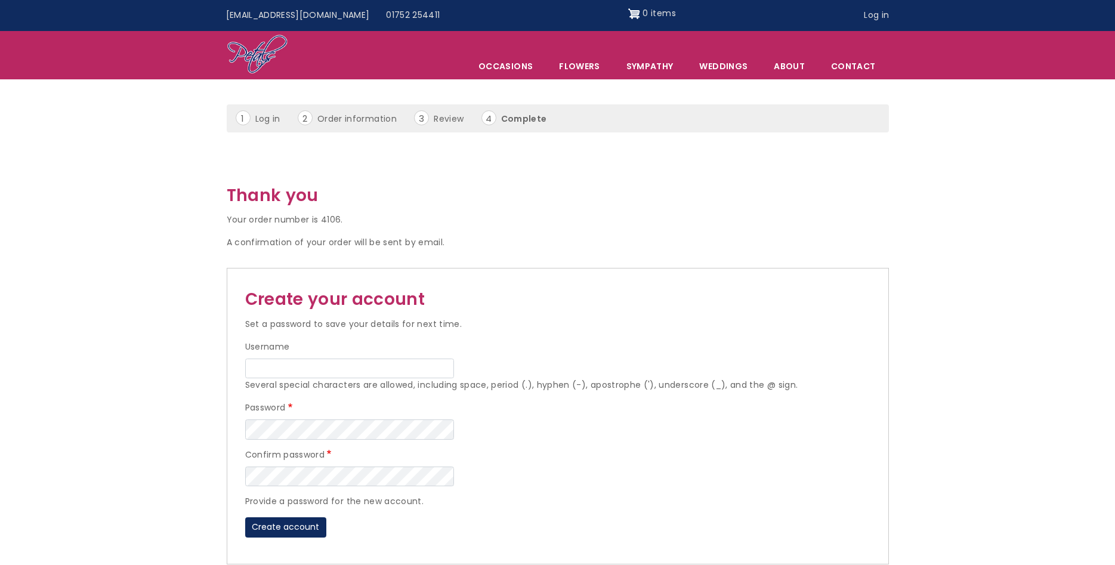
click at [576, 316] on div "Create your account Set a password to save your details for next time." at bounding box center [557, 308] width 625 height 45
